Goal: Information Seeking & Learning: Learn about a topic

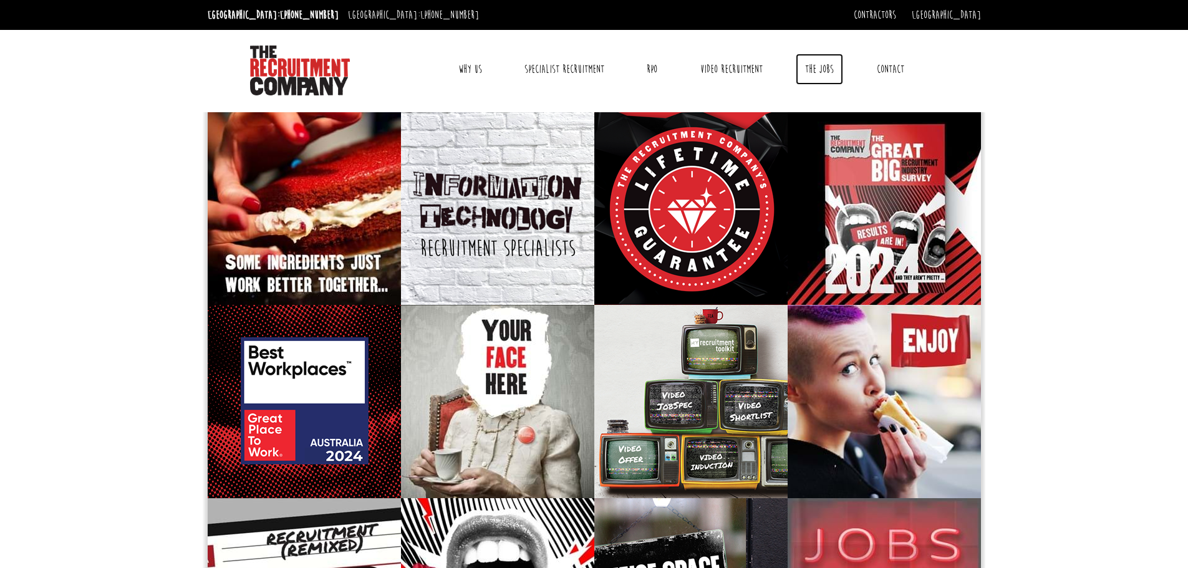
click at [810, 69] on link "The Jobs" at bounding box center [819, 69] width 47 height 31
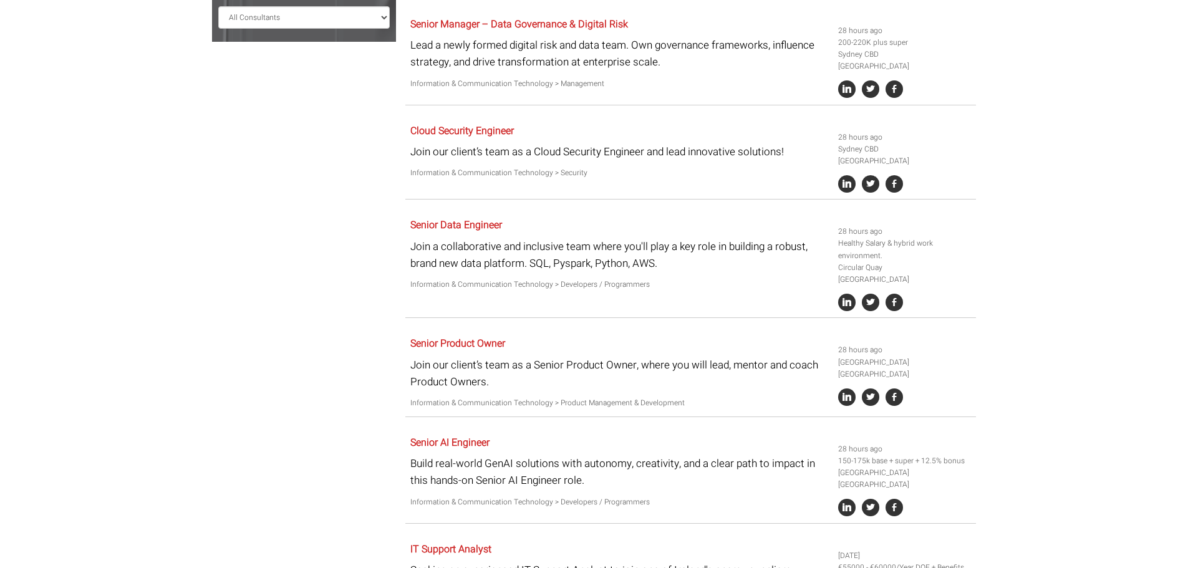
scroll to position [374, 0]
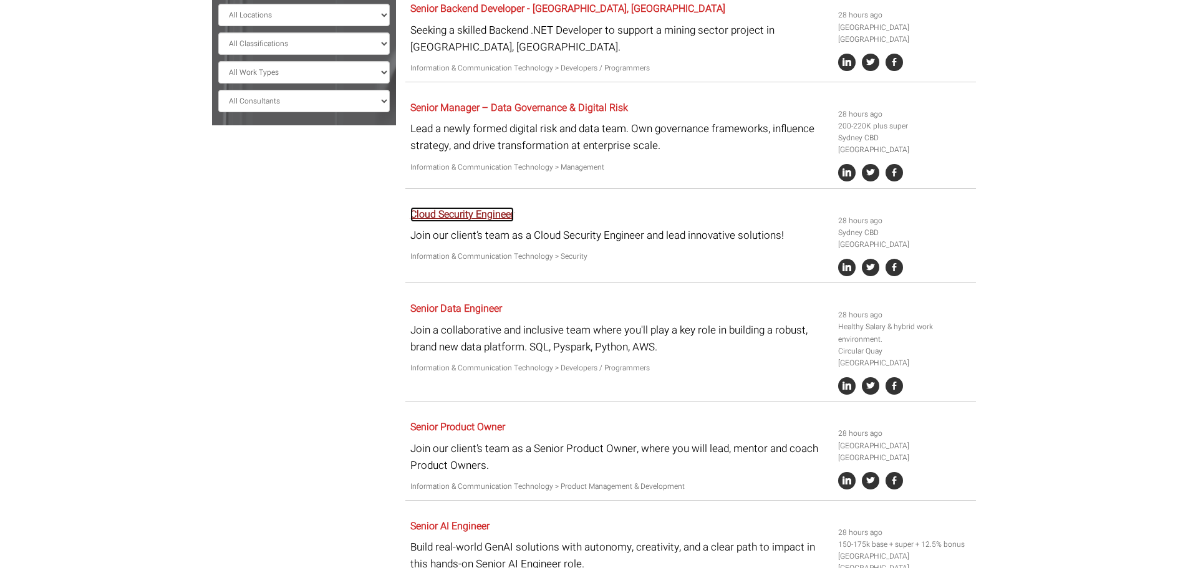
click at [486, 207] on link "Cloud Security Engineer" at bounding box center [462, 214] width 104 height 15
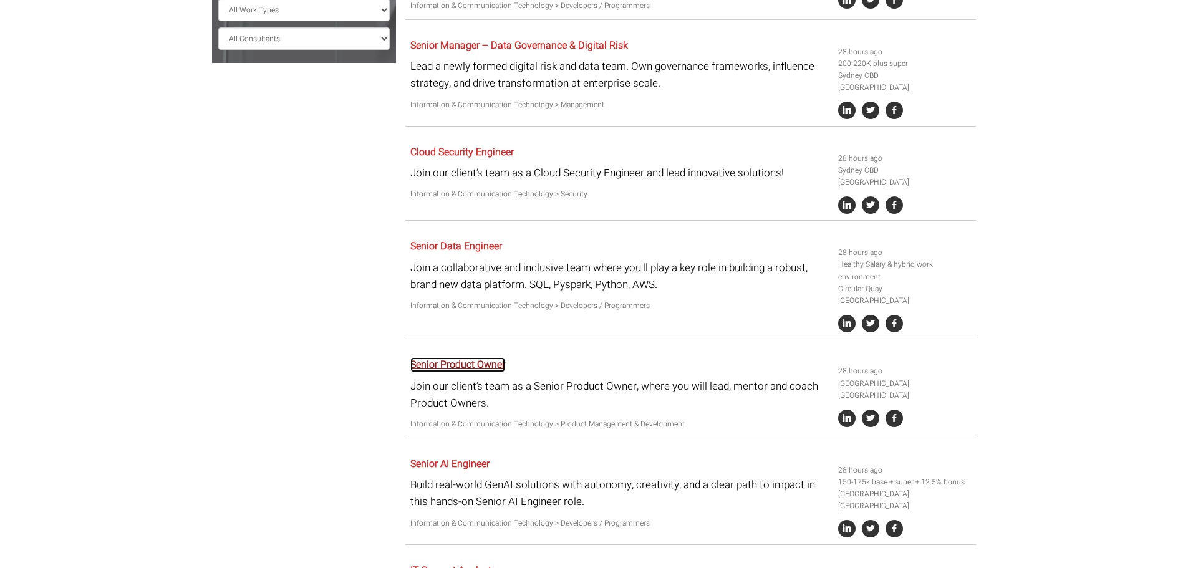
click at [460, 357] on link "Senior Product Owner" at bounding box center [457, 364] width 95 height 15
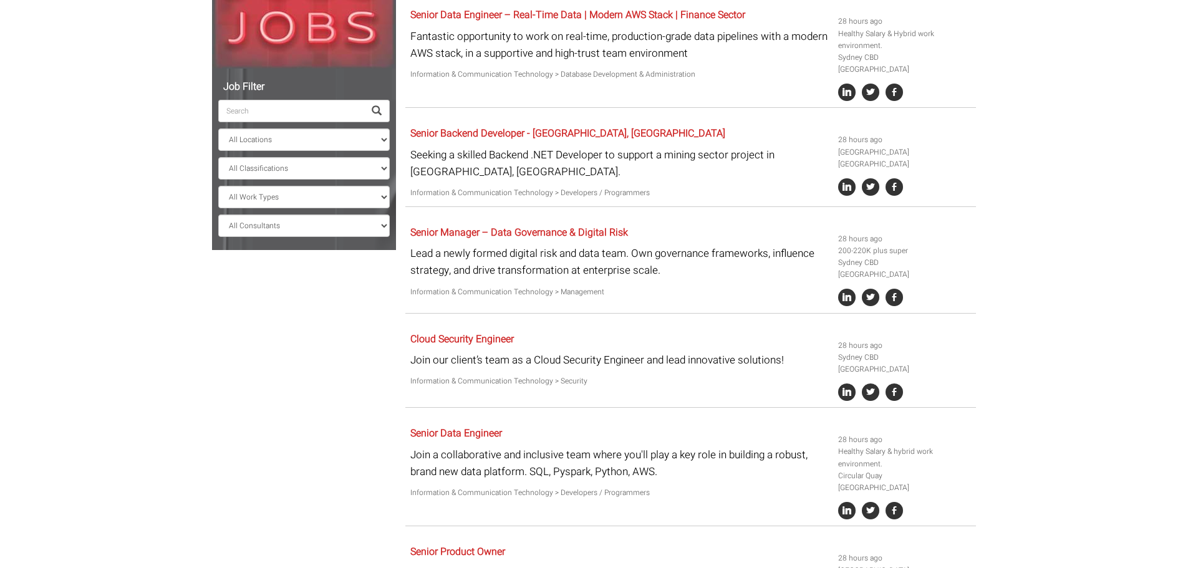
scroll to position [0, 0]
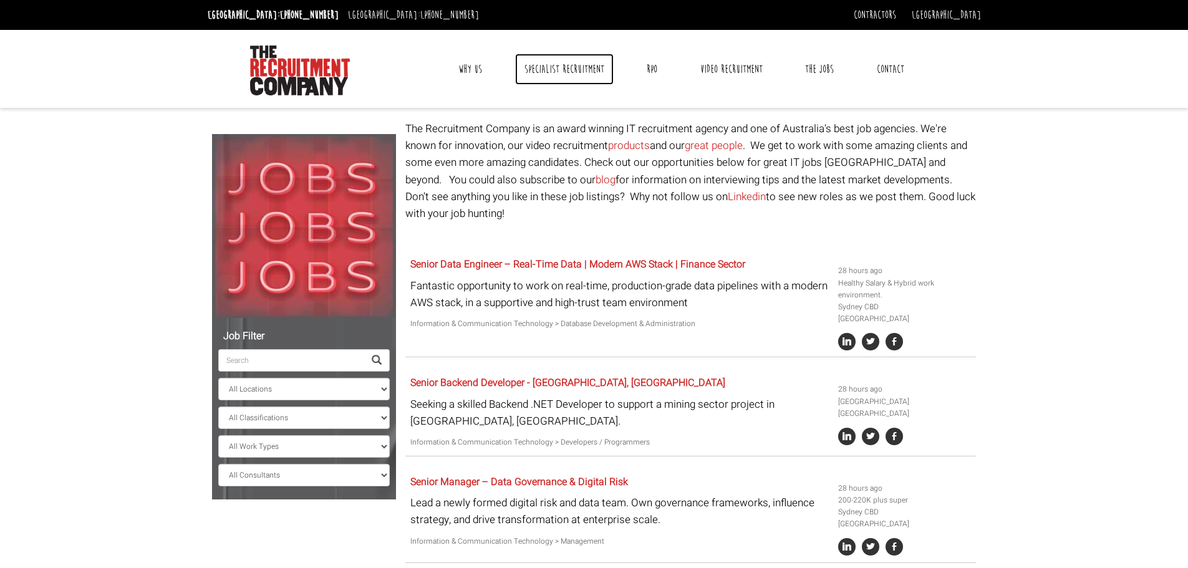
click at [548, 72] on link "Specialist Recruitment" at bounding box center [564, 69] width 99 height 31
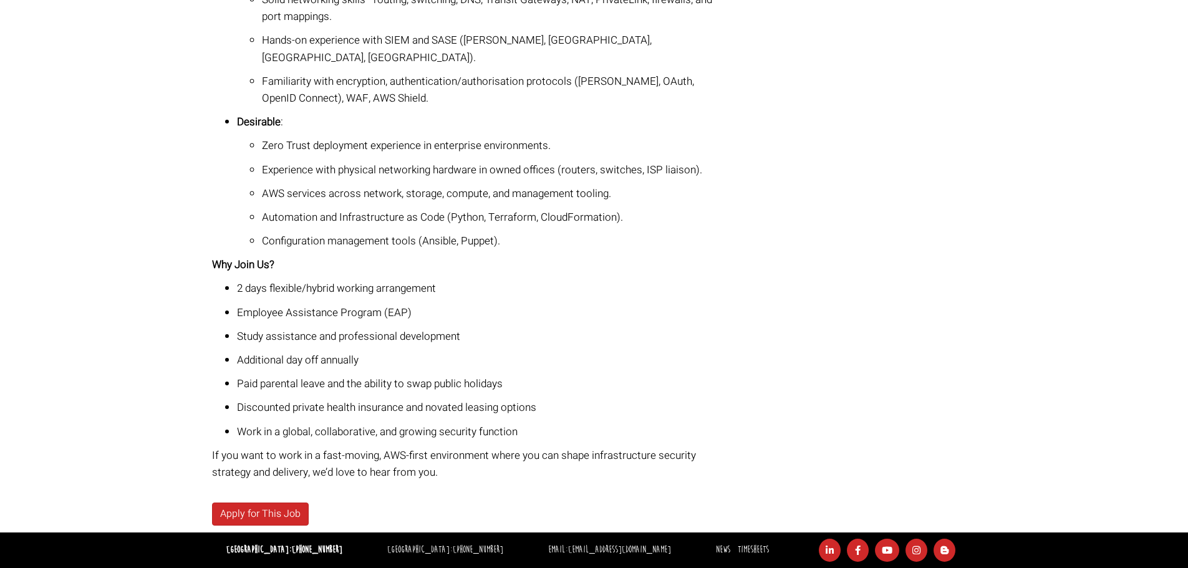
scroll to position [873, 0]
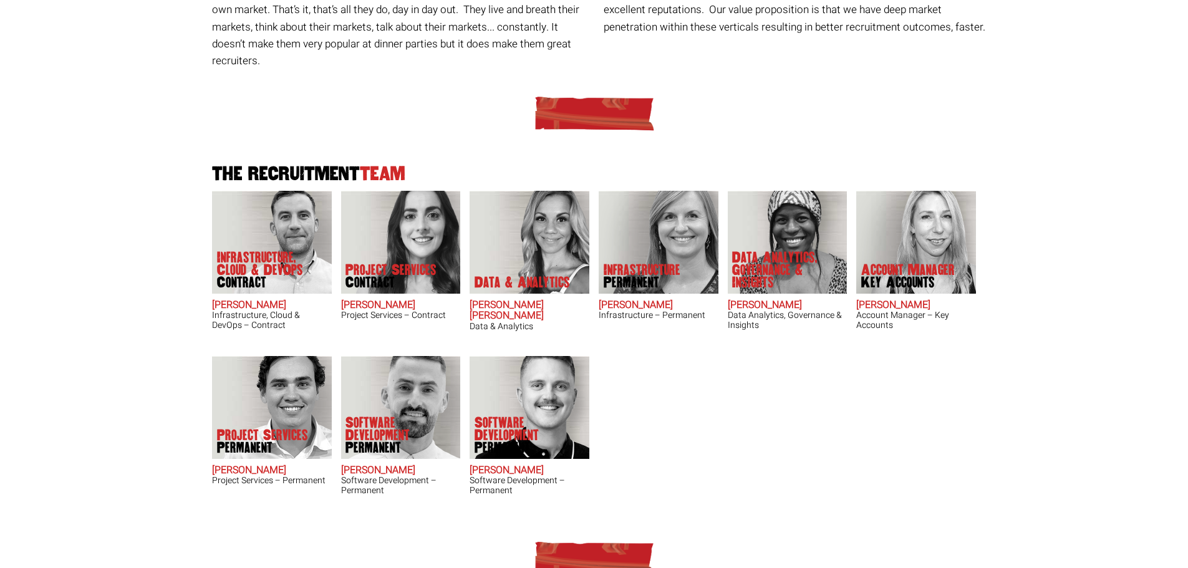
scroll to position [249, 0]
